Goal: Task Accomplishment & Management: Complete application form

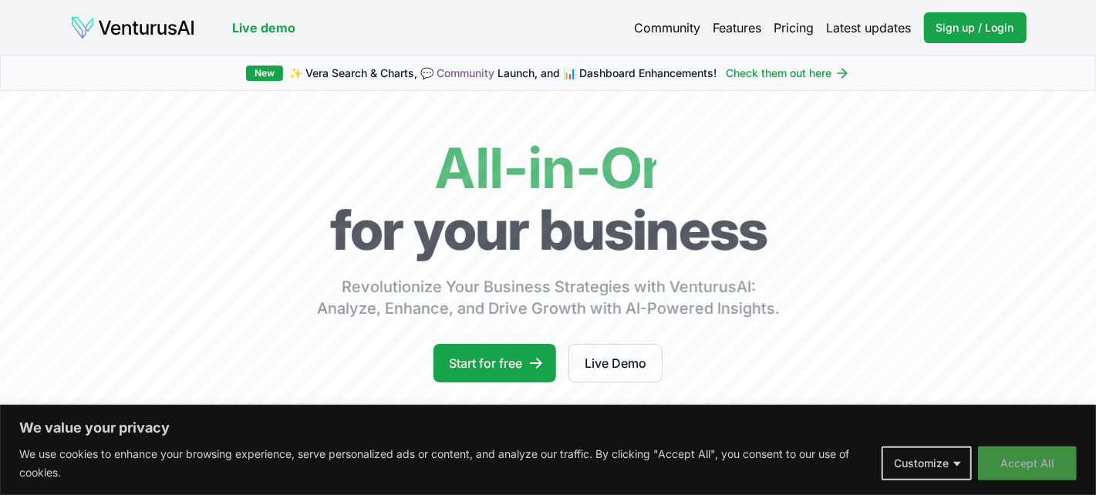
click at [1031, 474] on button "Accept All" at bounding box center [1027, 464] width 99 height 34
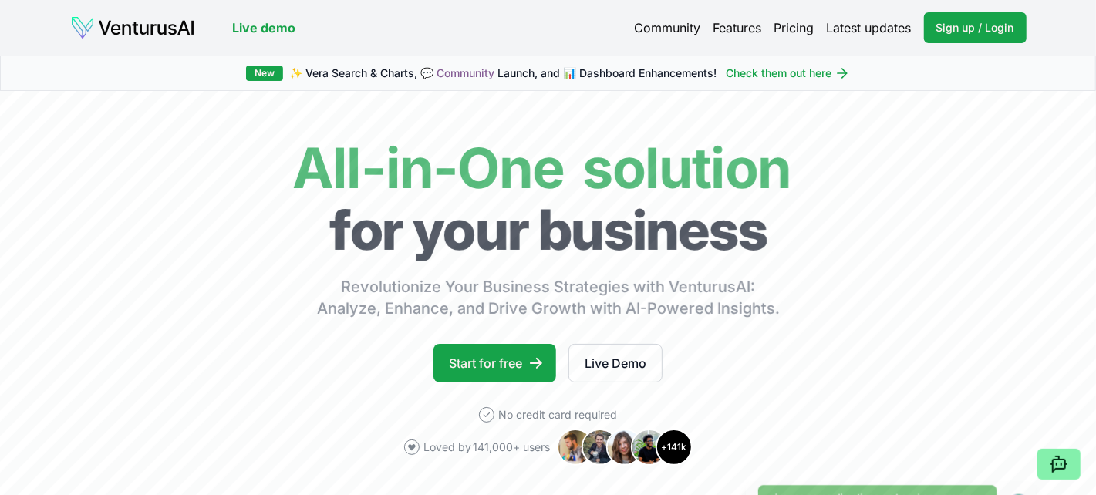
click at [809, 34] on link "Pricing" at bounding box center [795, 28] width 40 height 19
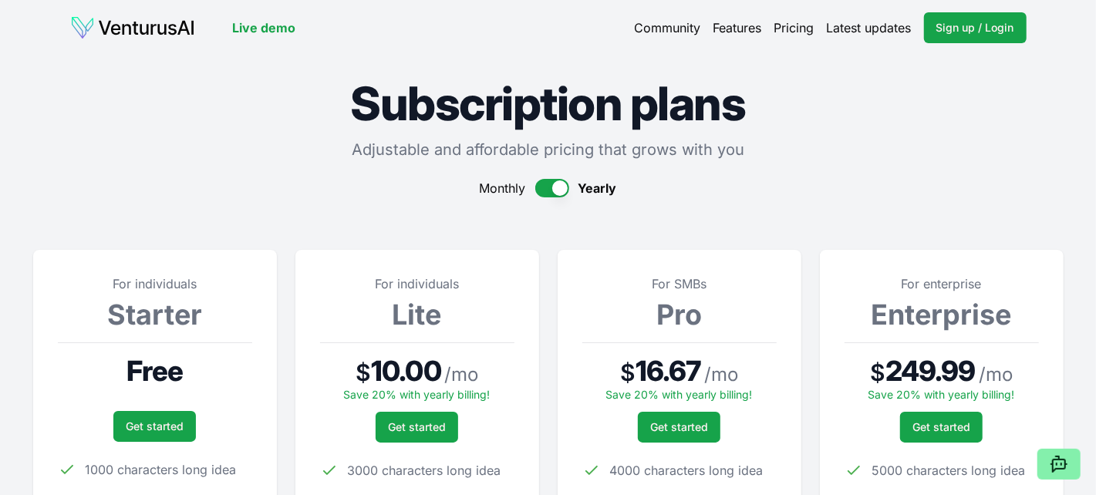
scroll to position [154, 0]
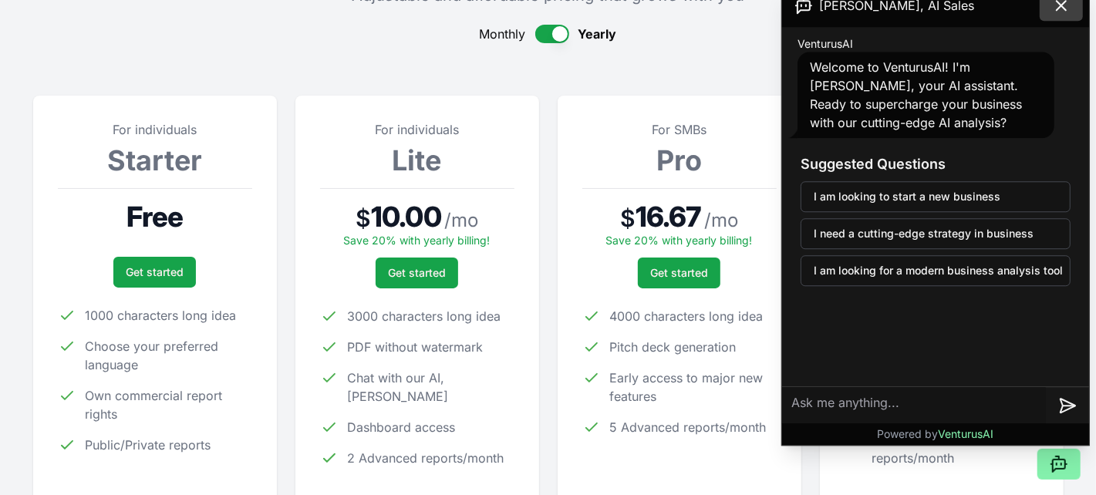
click at [1062, 9] on icon at bounding box center [1061, 5] width 19 height 19
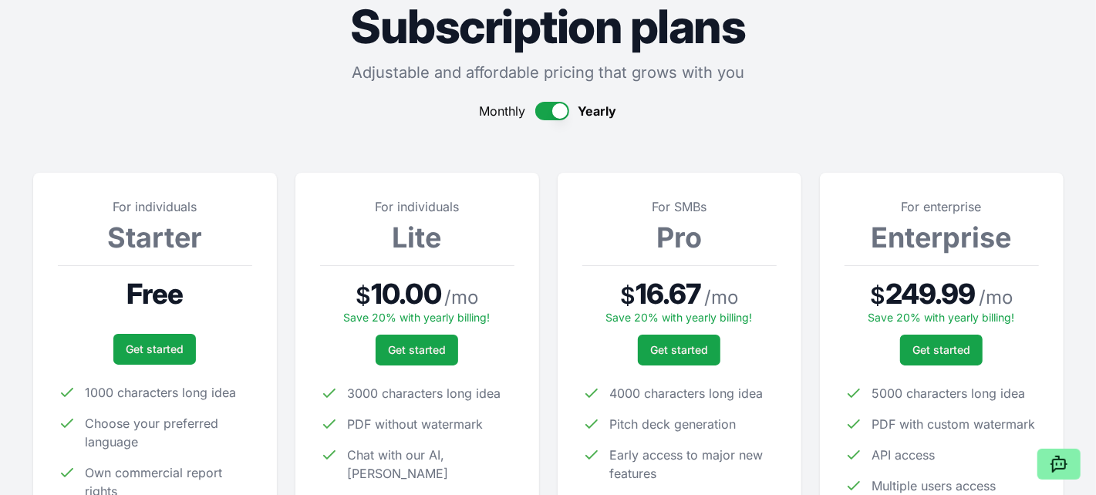
scroll to position [0, 0]
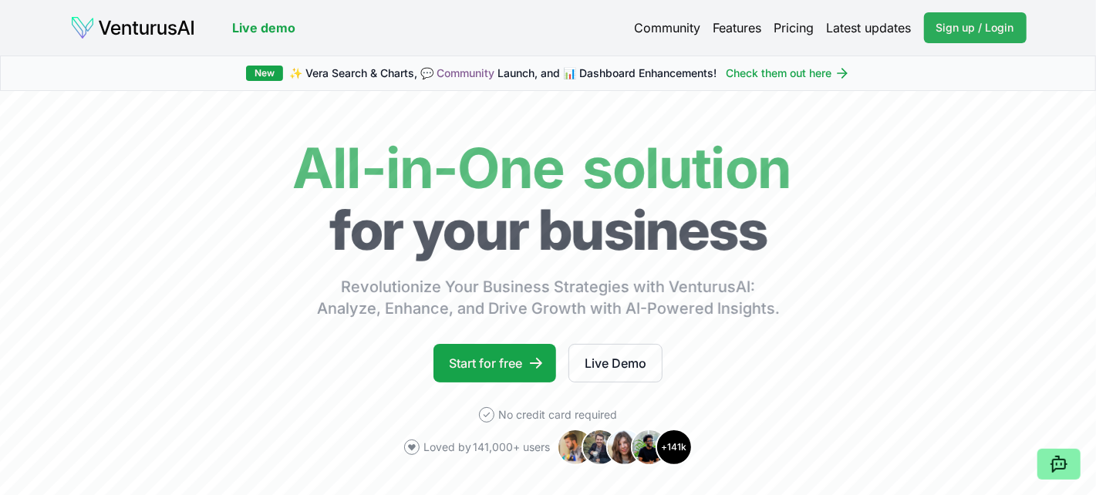
click at [981, 27] on span "Sign up / Login" at bounding box center [976, 27] width 78 height 15
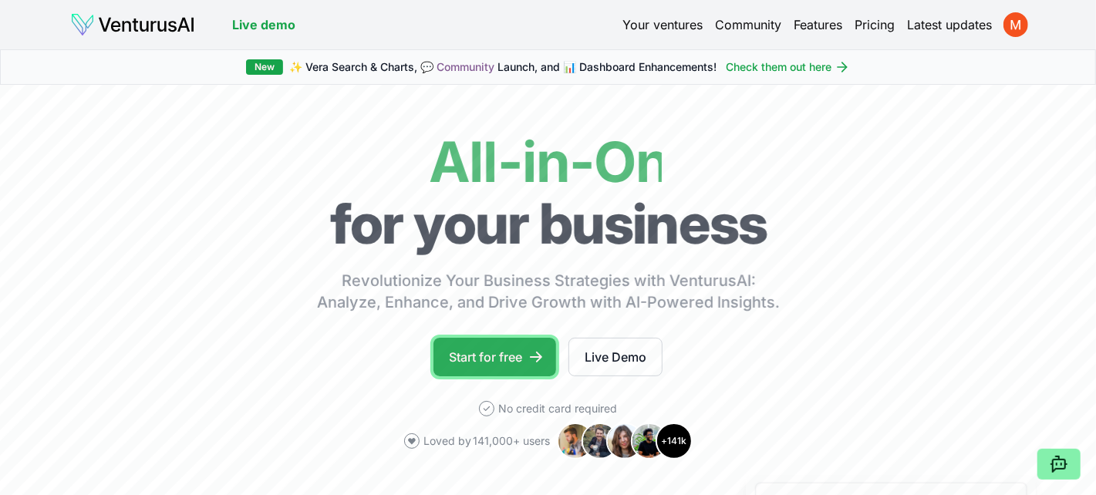
click at [488, 359] on link "Start for free" at bounding box center [495, 357] width 123 height 39
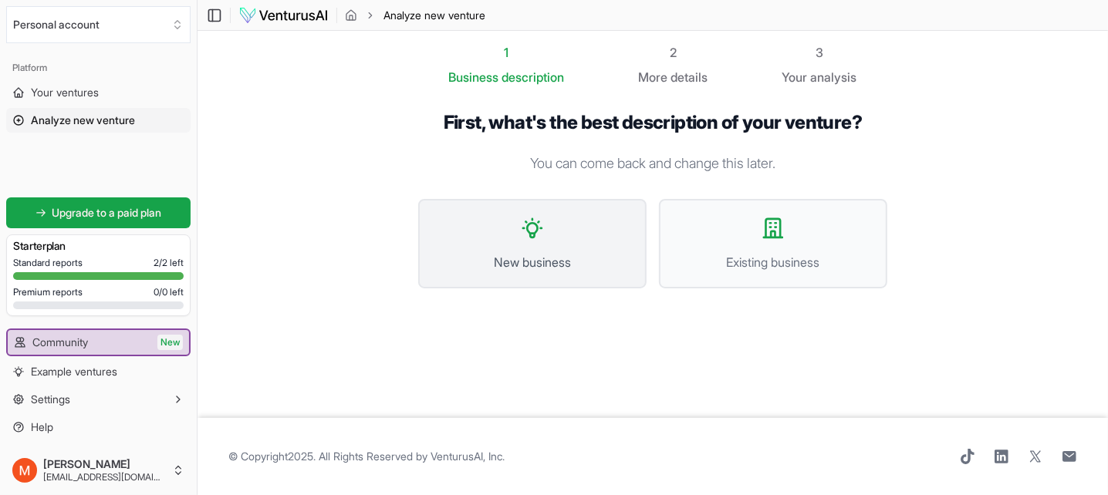
click at [584, 253] on span "New business" at bounding box center [532, 262] width 194 height 19
click at [569, 233] on button "New business" at bounding box center [532, 243] width 228 height 89
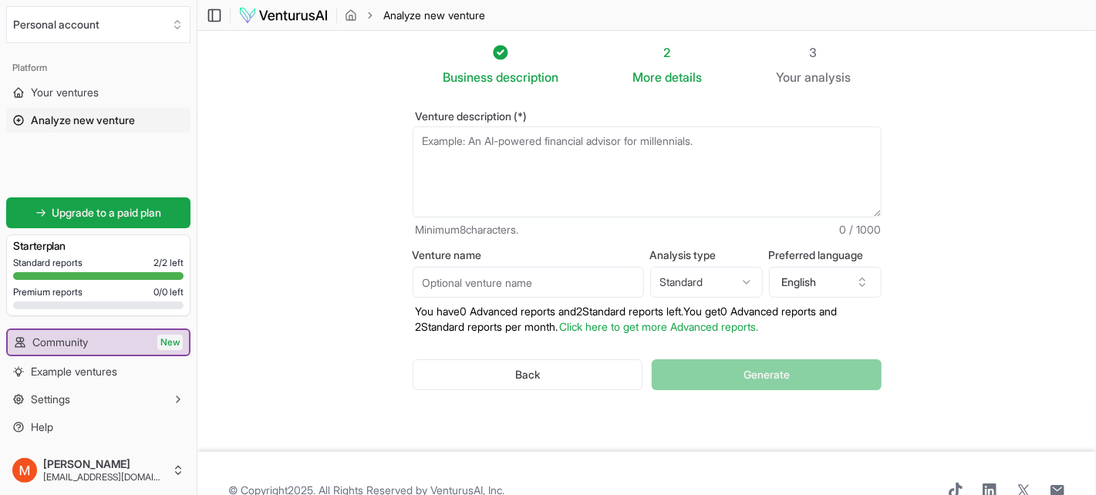
scroll to position [33, 0]
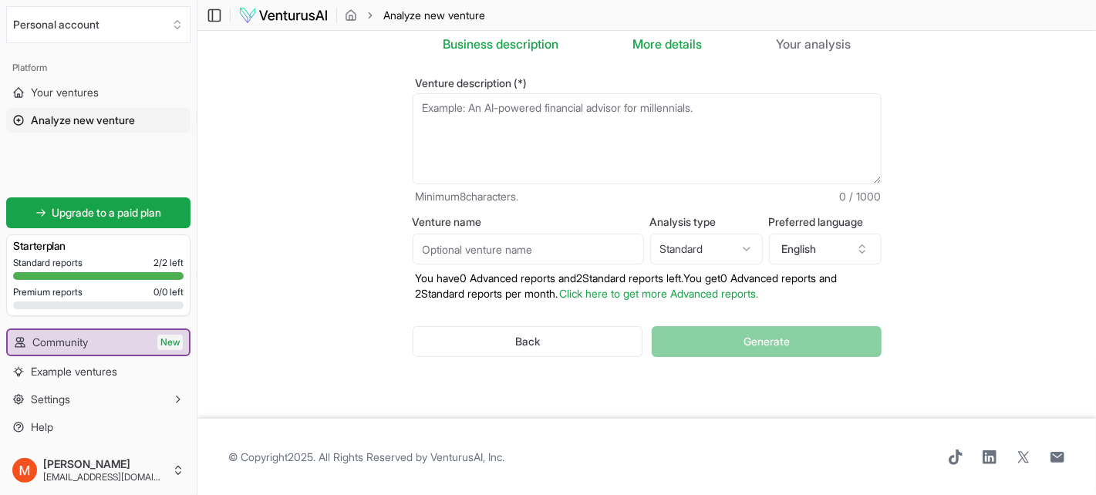
click at [536, 252] on input "Venture name" at bounding box center [528, 249] width 231 height 31
click at [713, 252] on html "We value your privacy We use cookies to enhance your browsing experience, serve…" at bounding box center [548, 214] width 1096 height 495
click at [836, 249] on html "We value your privacy We use cookies to enhance your browsing experience, serve…" at bounding box center [548, 214] width 1096 height 495
click at [855, 251] on button "English" at bounding box center [825, 249] width 113 height 31
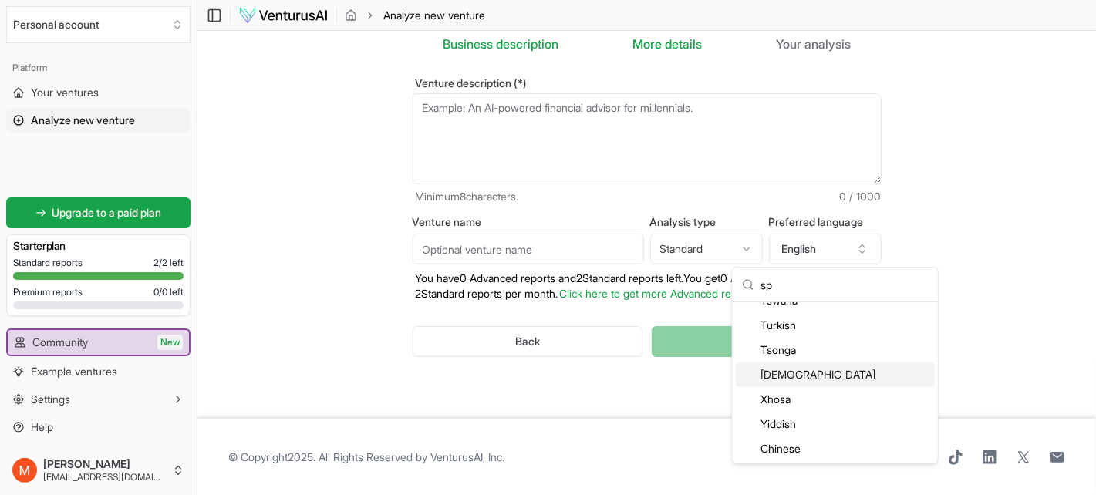
scroll to position [0, 0]
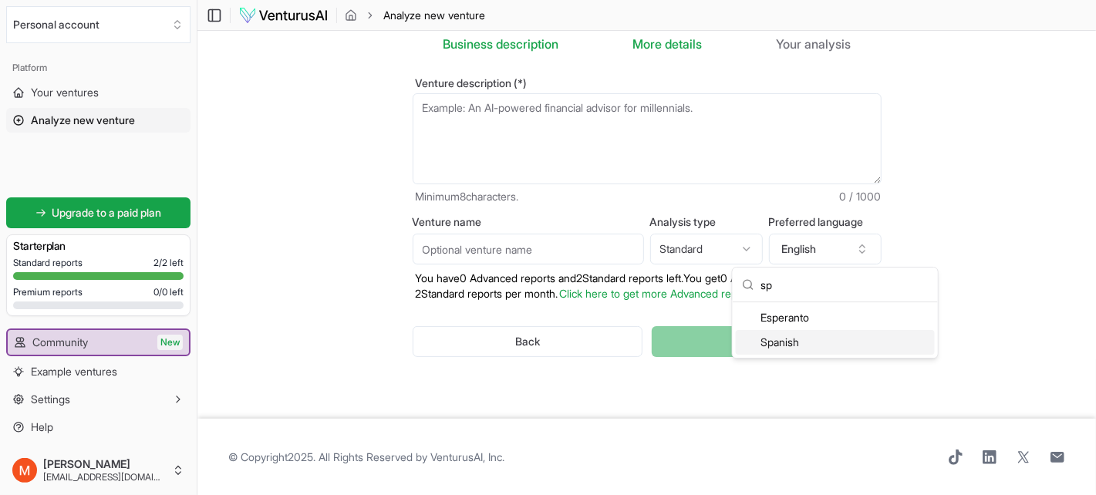
type input "sp"
click at [786, 346] on div "Spanish" at bounding box center [835, 342] width 199 height 25
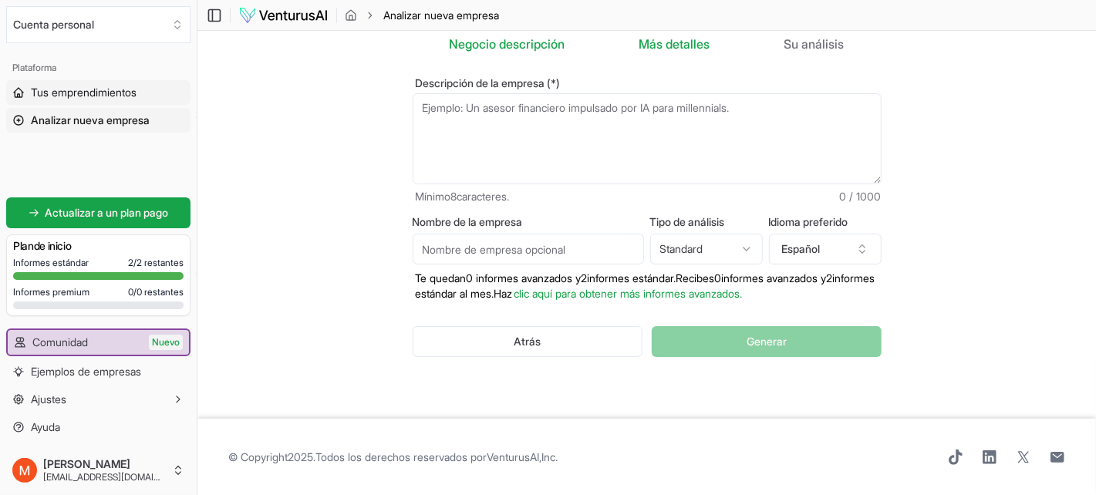
click at [86, 90] on font "Tus emprendimientos" at bounding box center [84, 92] width 106 height 13
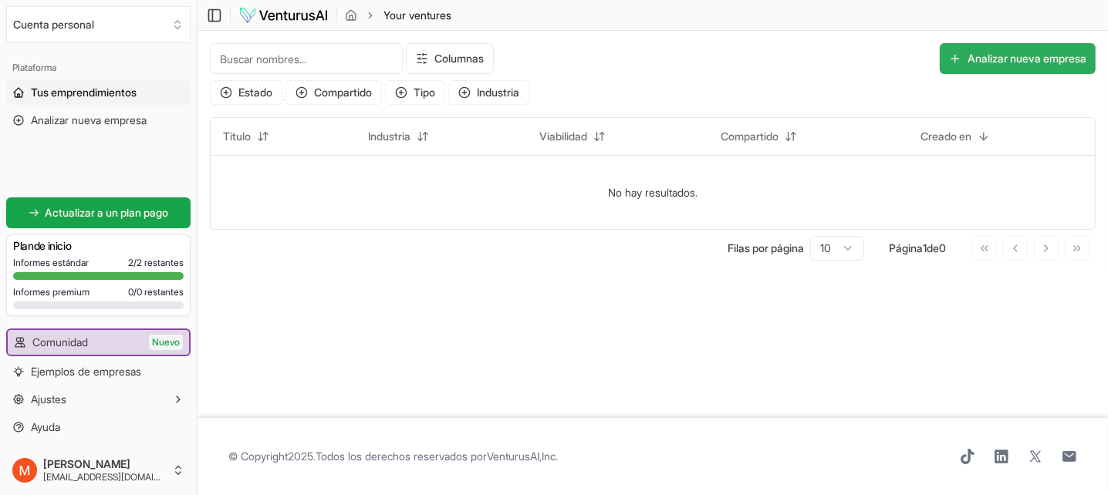
click at [1008, 50] on button "Analizar nueva empresa" at bounding box center [1018, 58] width 156 height 31
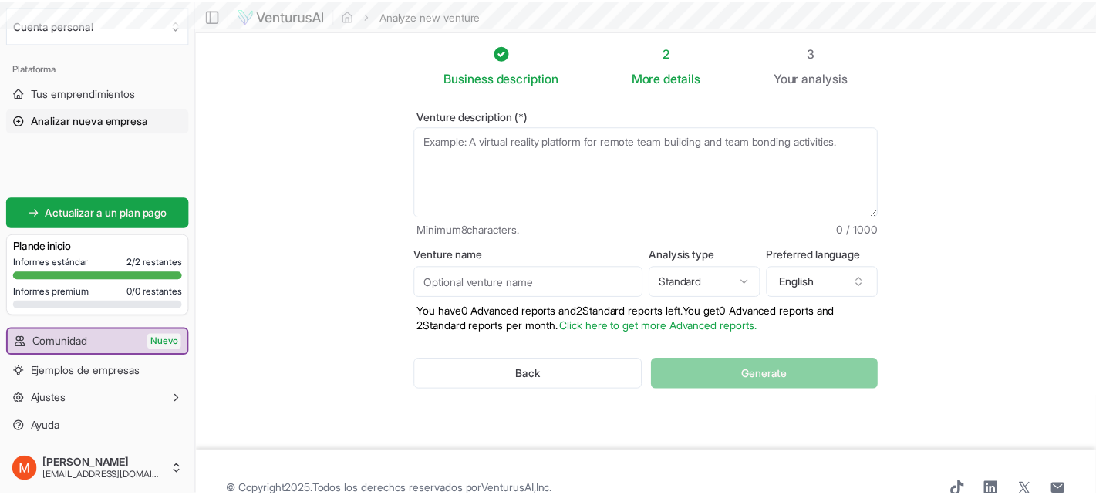
scroll to position [33, 0]
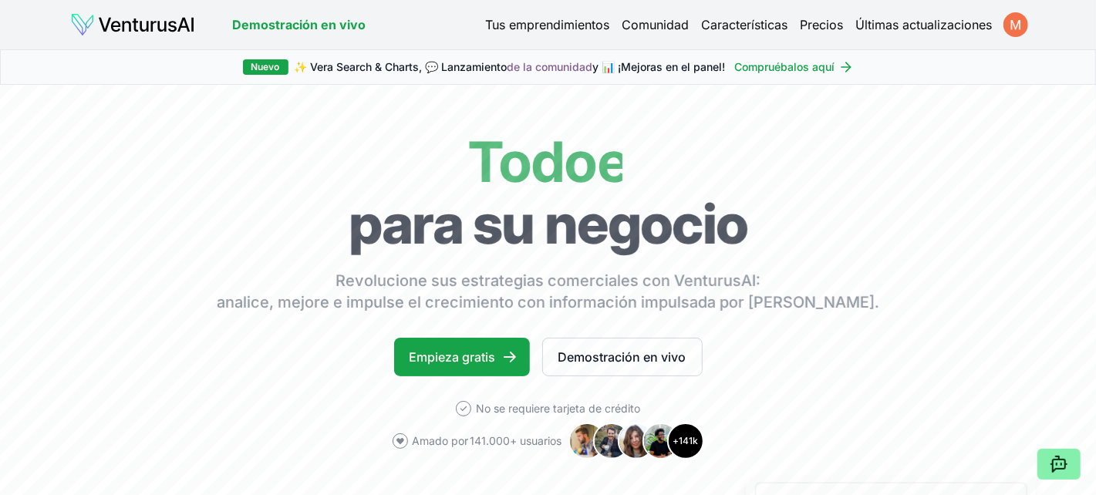
click at [1018, 24] on html "Valoramos tu privacidad Utilizamos cookies para mejorar tu experiencia de naveg…" at bounding box center [548, 247] width 1096 height 495
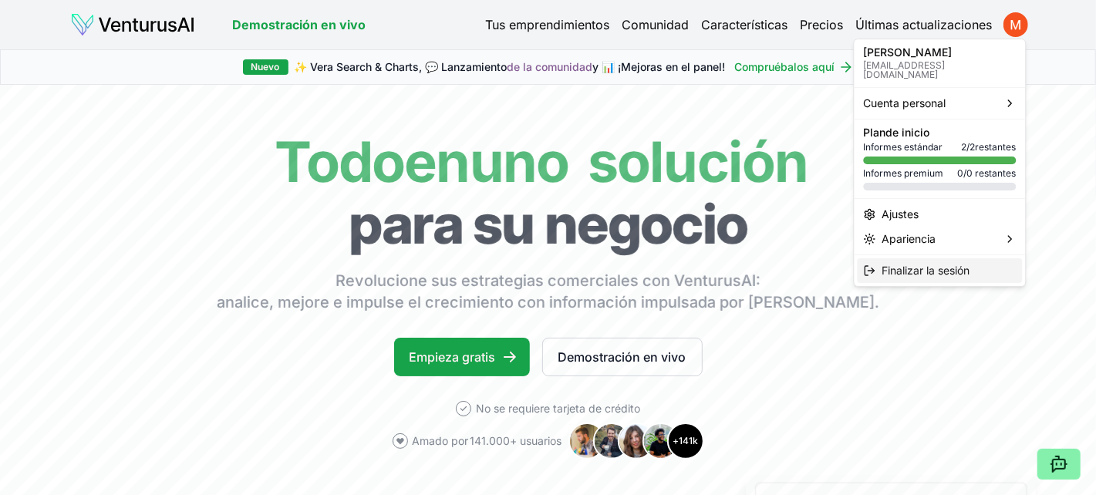
click at [927, 264] on font "Finalizar la sesión" at bounding box center [927, 270] width 88 height 13
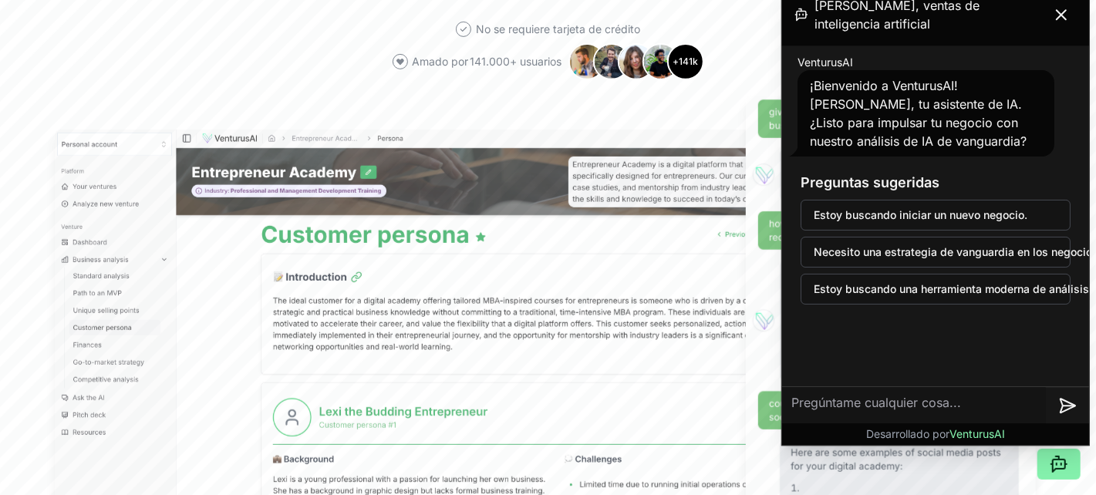
scroll to position [231, 0]
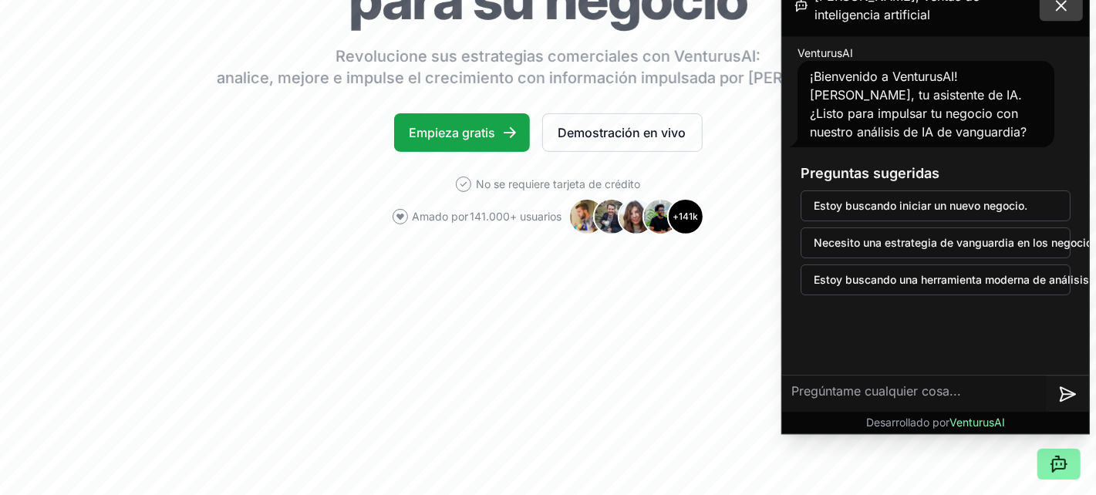
click at [1065, 18] on button at bounding box center [1061, 5] width 43 height 31
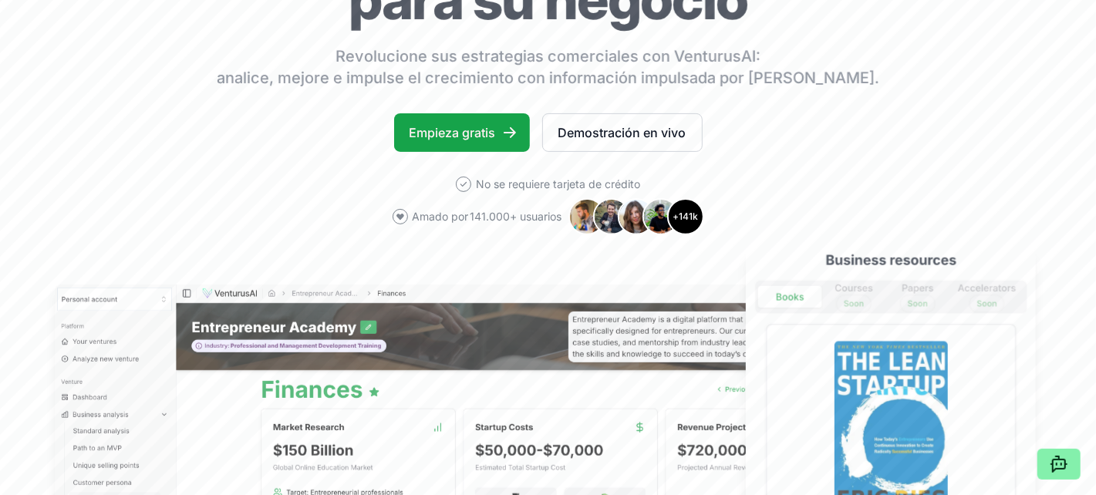
scroll to position [0, 0]
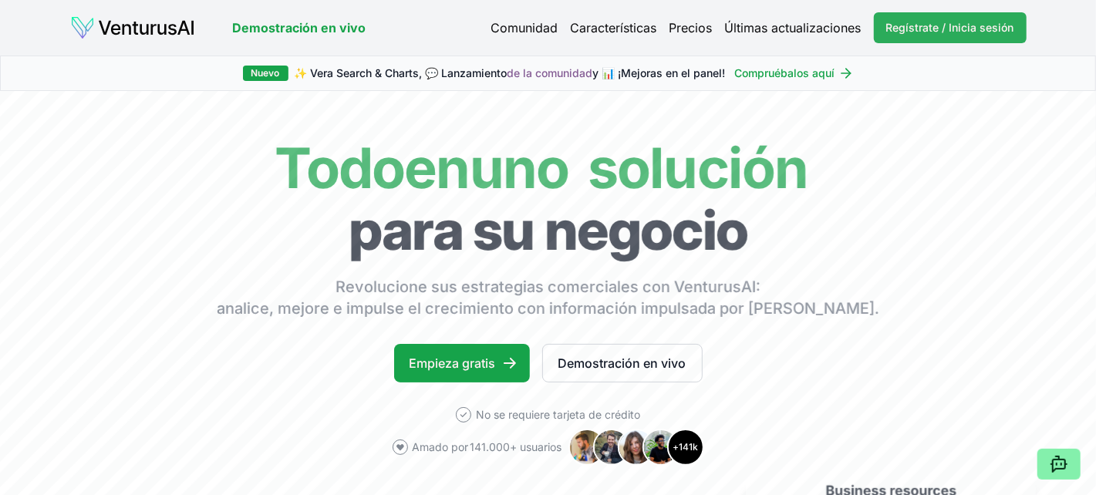
click at [945, 23] on font "Regístrate / Inicia sesión" at bounding box center [950, 27] width 128 height 13
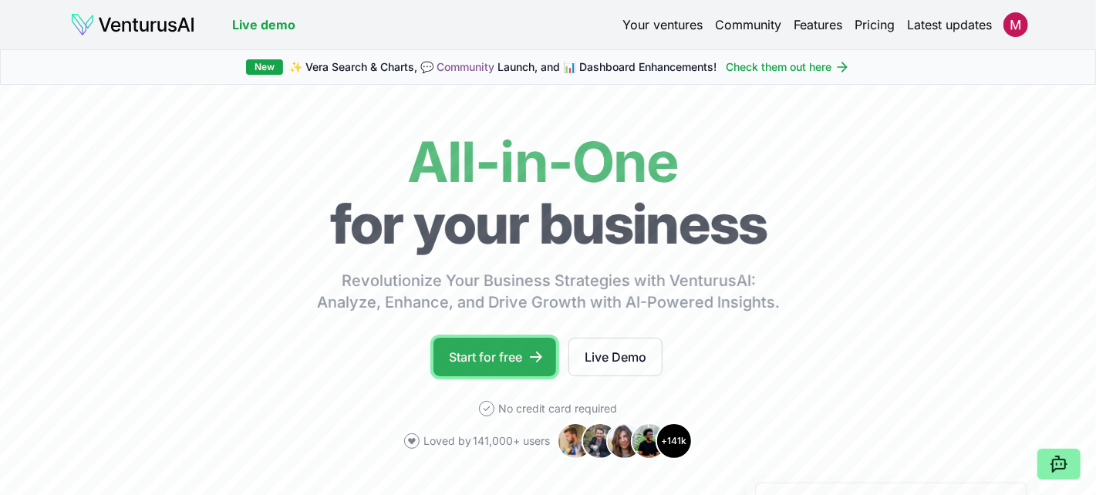
click at [523, 365] on link "Start for free" at bounding box center [495, 357] width 123 height 39
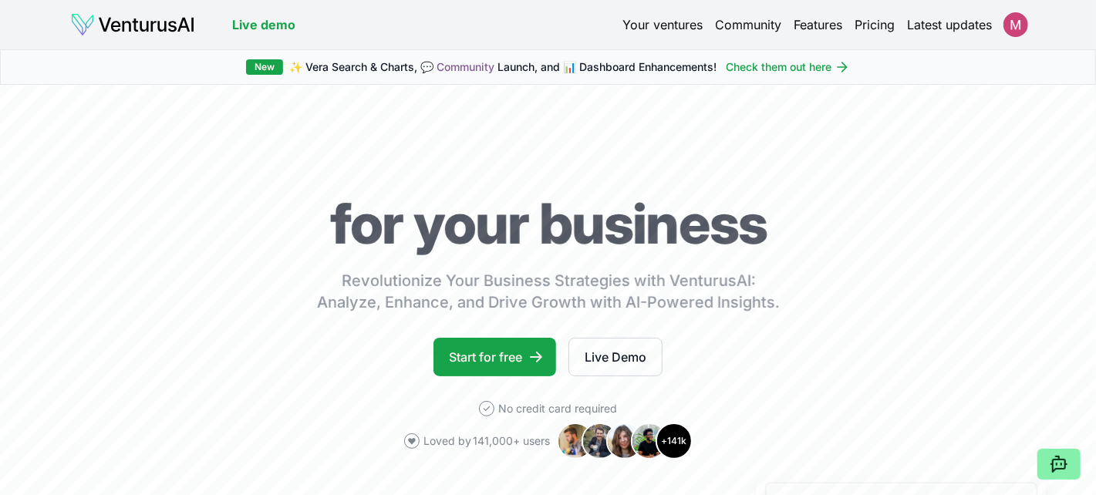
click at [1014, 34] on html "We value your privacy We use cookies to enhance your browsing experience, serve…" at bounding box center [548, 247] width 1096 height 495
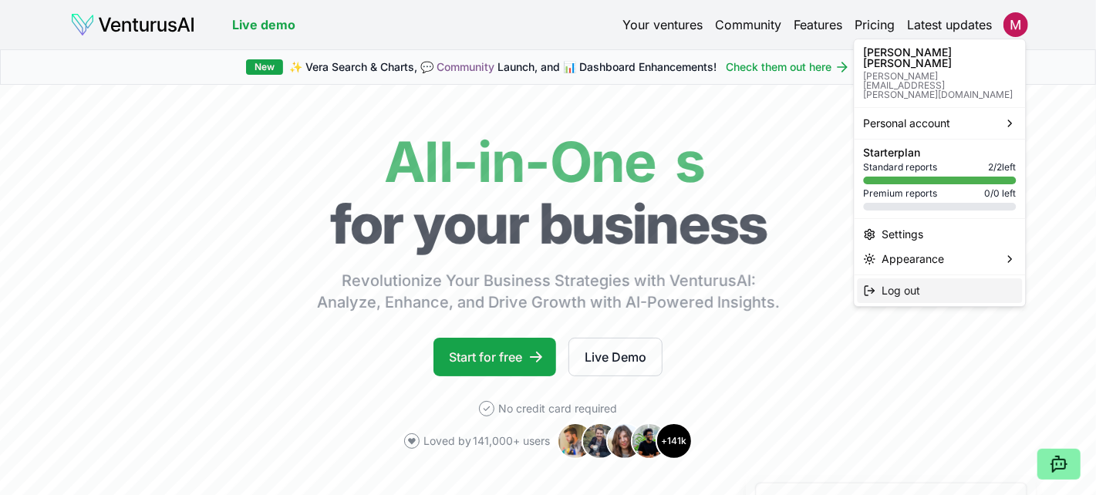
click at [913, 283] on span "Log out" at bounding box center [902, 290] width 39 height 15
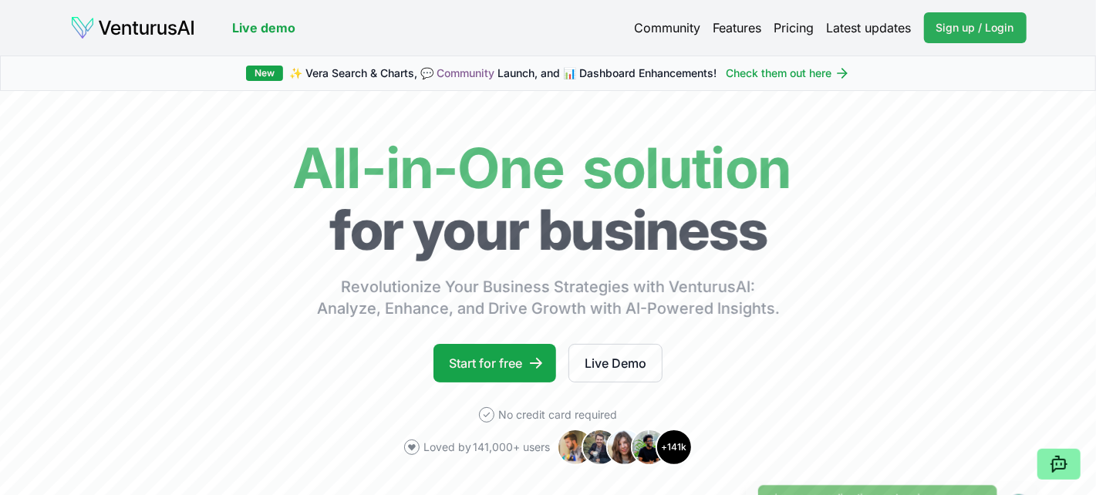
click at [1013, 25] on span "Sign up / Login" at bounding box center [976, 27] width 78 height 15
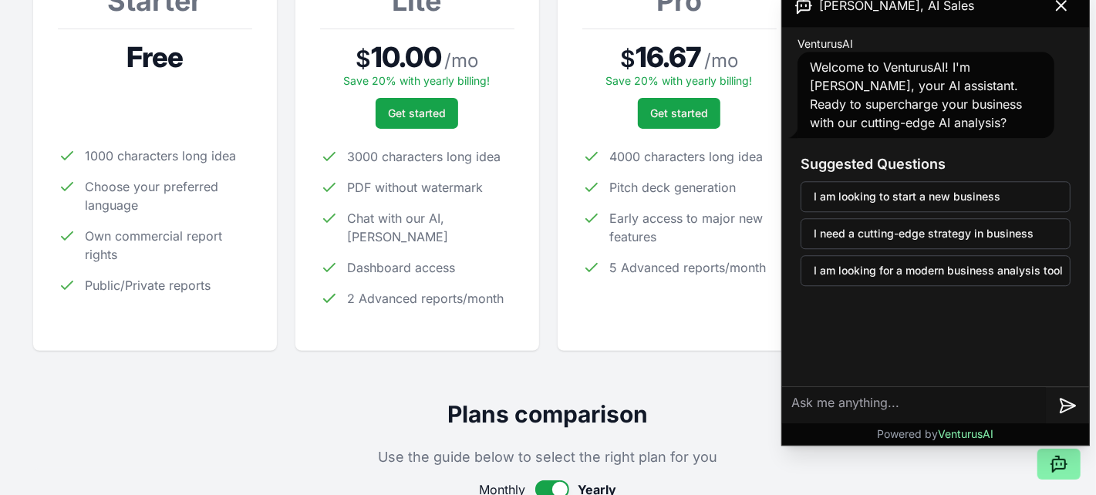
scroll to position [154, 0]
